Goal: Task Accomplishment & Management: Manage account settings

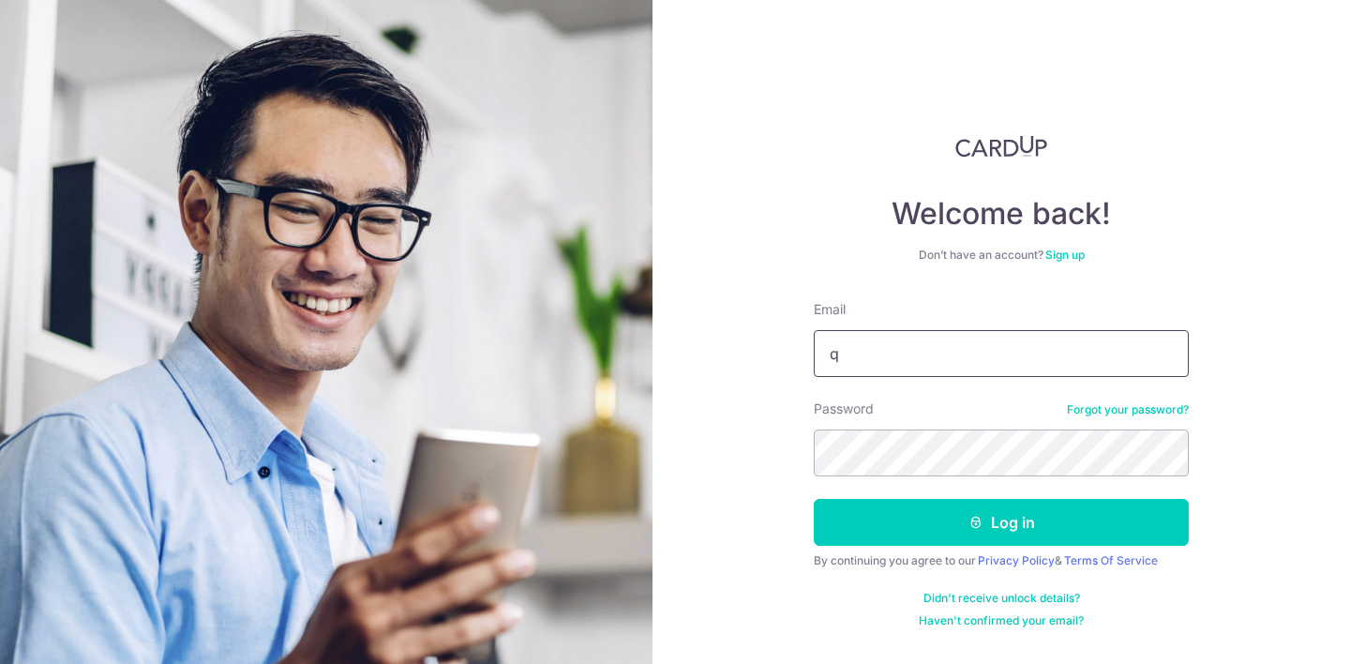
click at [925, 349] on input "q" at bounding box center [1001, 353] width 375 height 47
type input "qisstudio.agency@gmail.com"
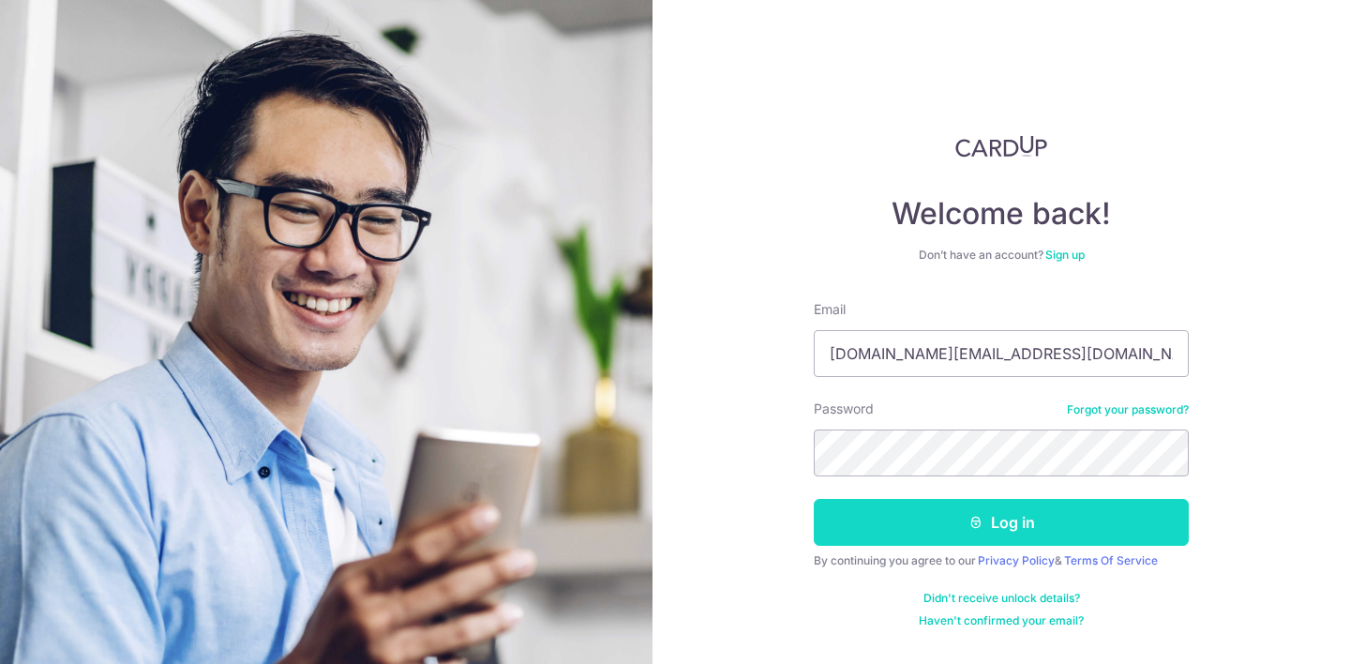
click at [1010, 523] on button "Log in" at bounding box center [1001, 522] width 375 height 47
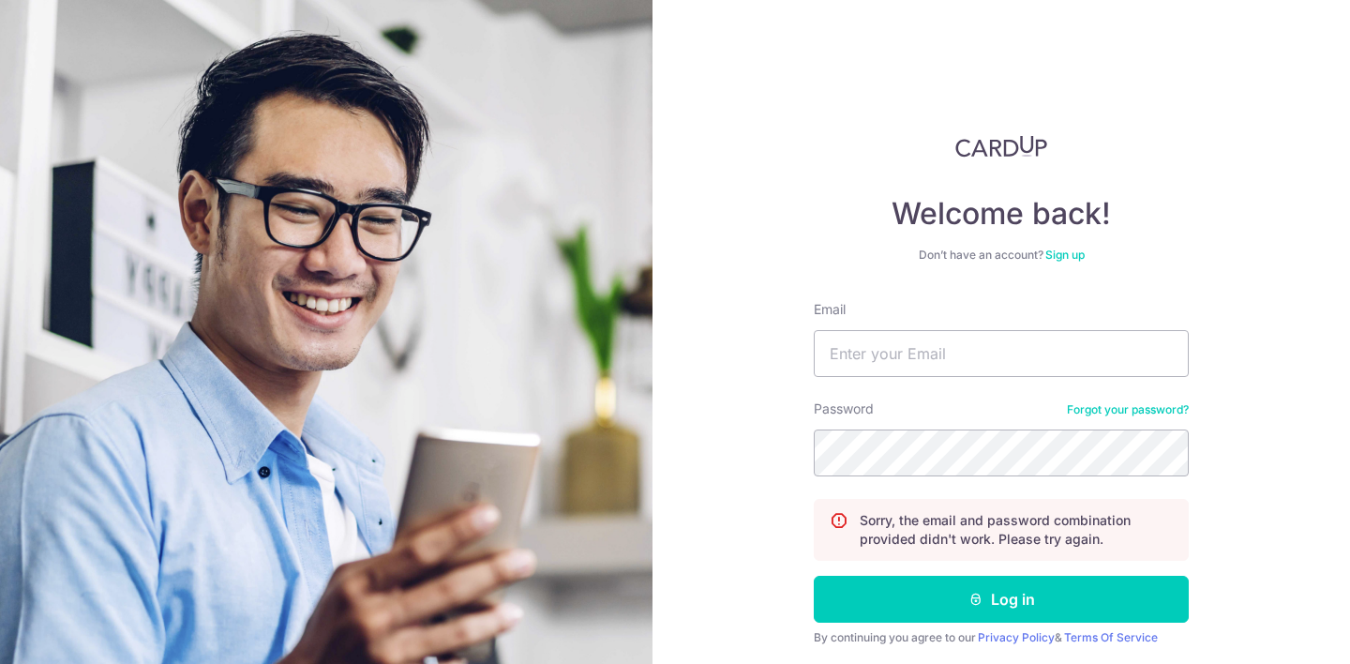
scroll to position [26, 0]
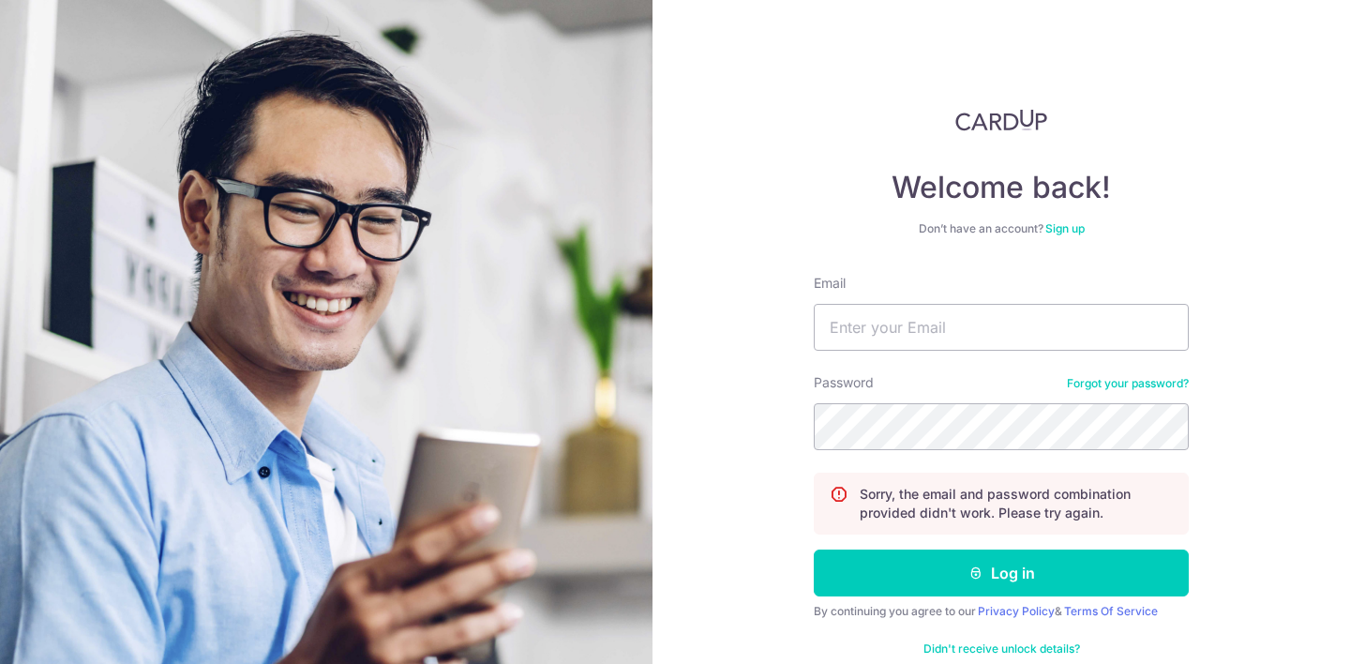
click at [1133, 385] on link "Forgot your password?" at bounding box center [1128, 383] width 122 height 15
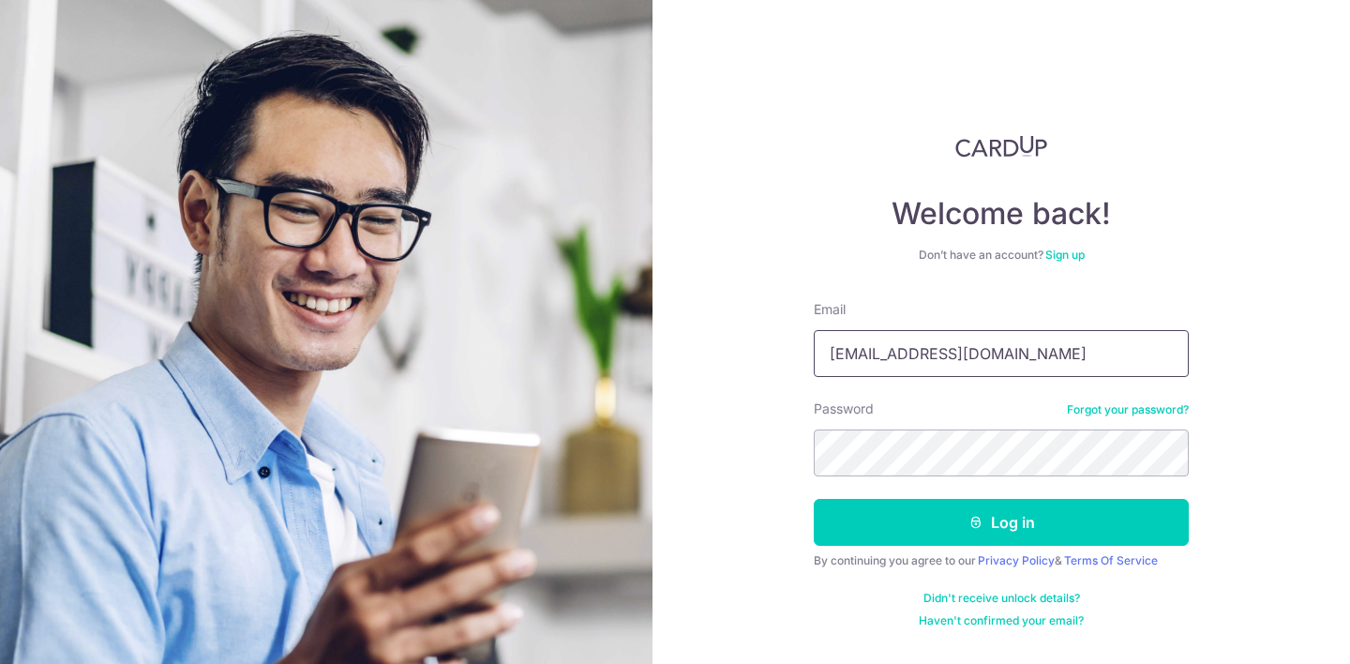
type input "contact@qisstudio.com"
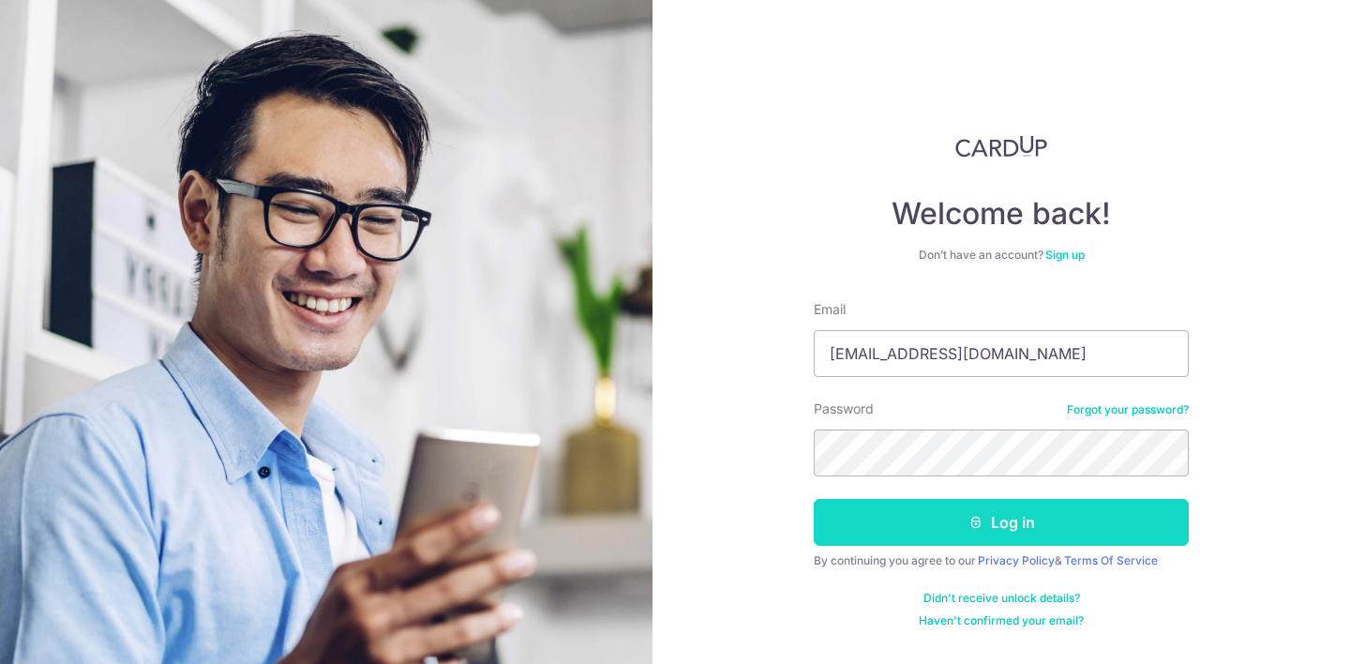
click at [937, 511] on button "Log in" at bounding box center [1001, 522] width 375 height 47
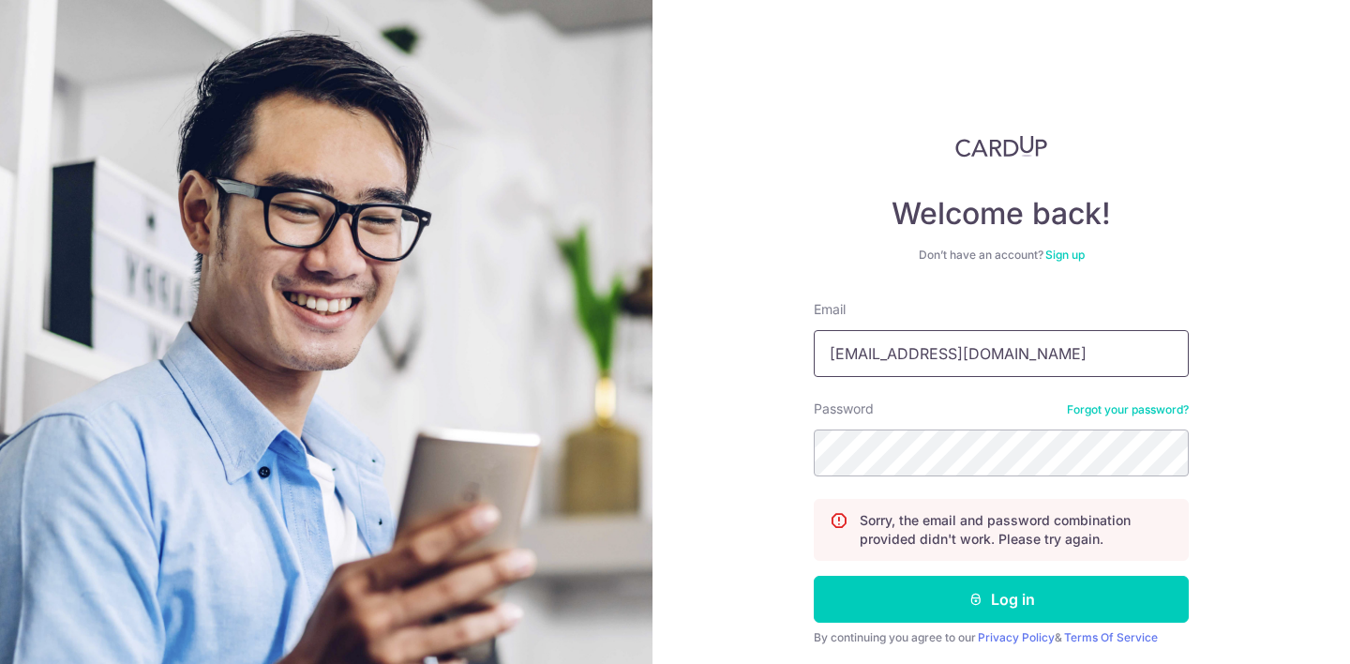
type input "[EMAIL_ADDRESS][DOMAIN_NAME]"
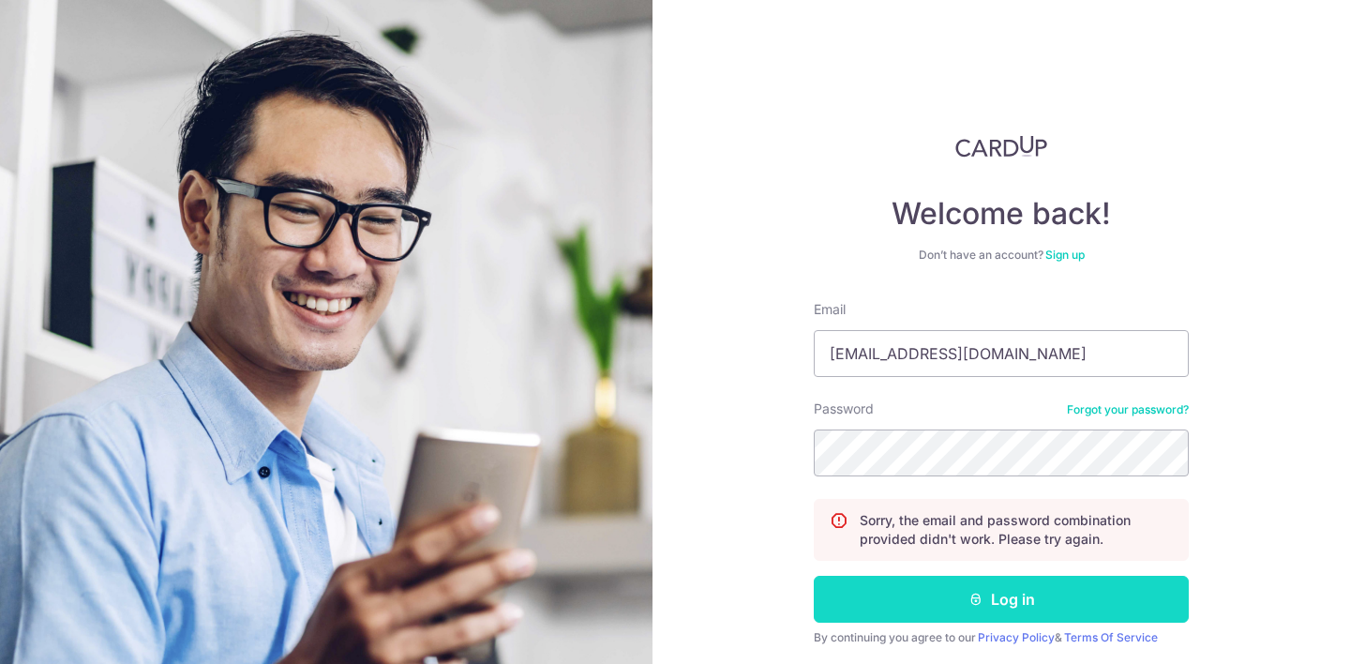
click at [1131, 608] on button "Log in" at bounding box center [1001, 599] width 375 height 47
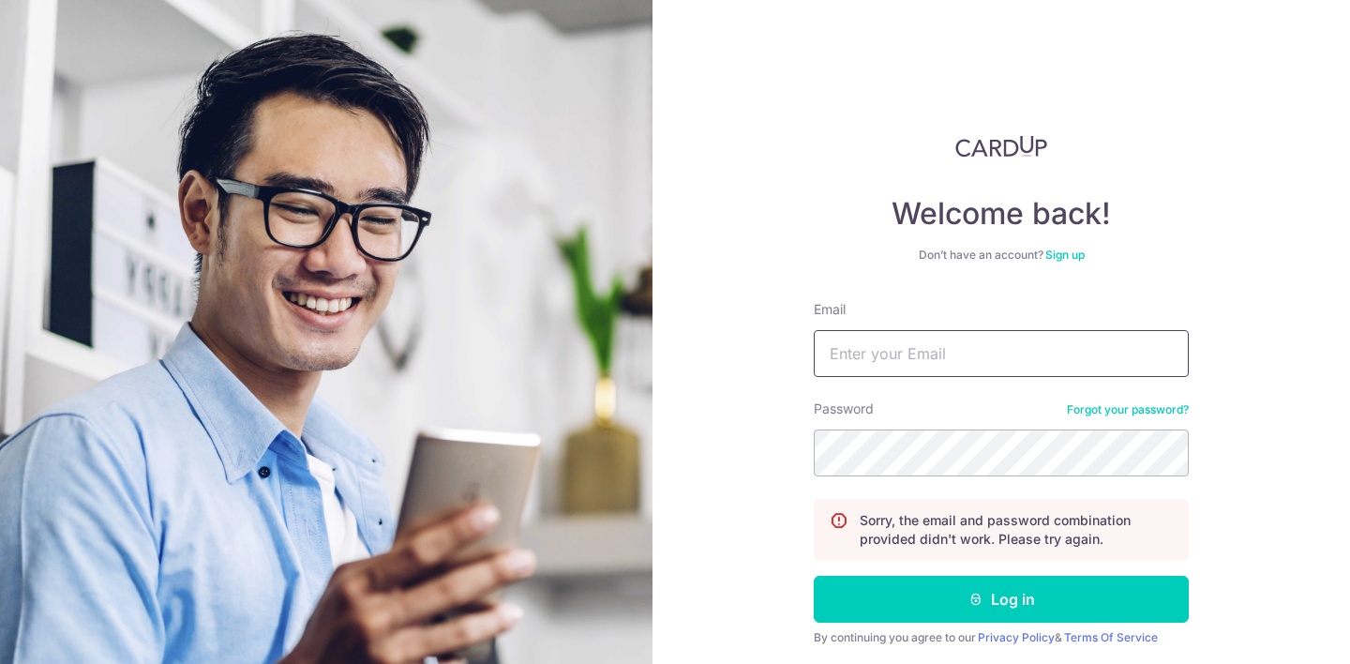
click at [924, 365] on input "Email" at bounding box center [1001, 353] width 375 height 47
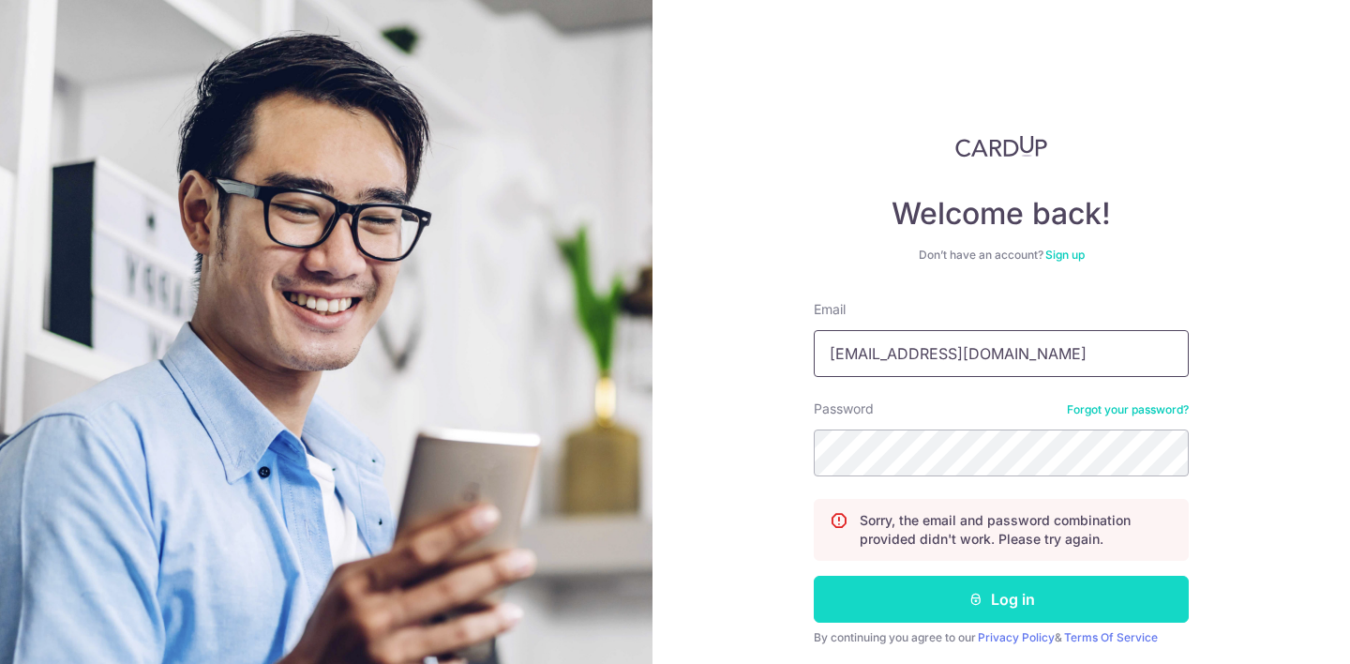
type input "[EMAIL_ADDRESS][DOMAIN_NAME]"
click at [927, 589] on button "Log in" at bounding box center [1001, 599] width 375 height 47
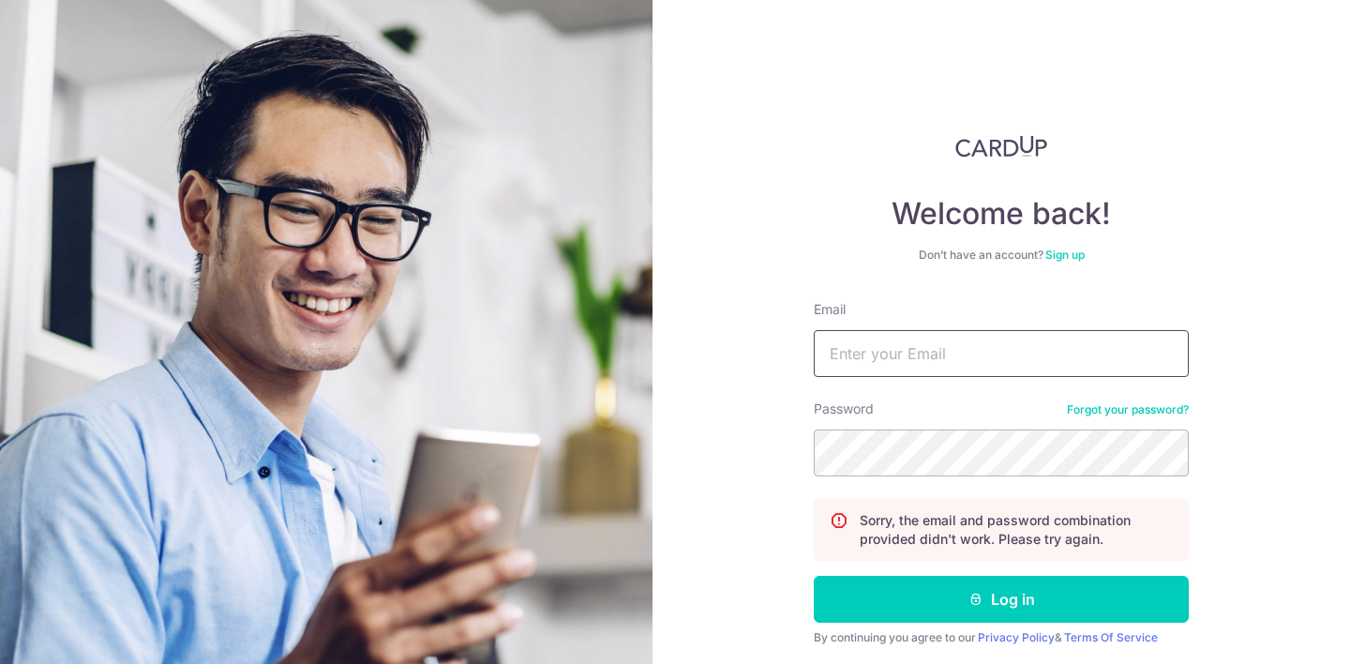
click at [890, 351] on input "Email" at bounding box center [1001, 353] width 375 height 47
